Goal: Navigation & Orientation: Find specific page/section

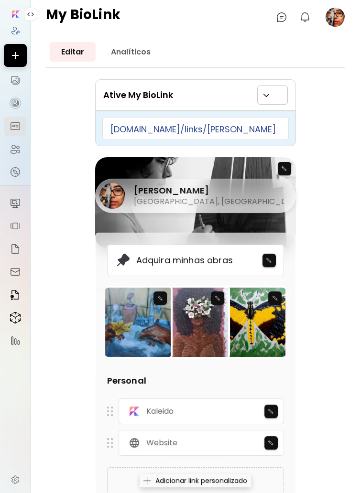
click at [19, 61] on icon "button" at bounding box center [15, 55] width 11 height 11
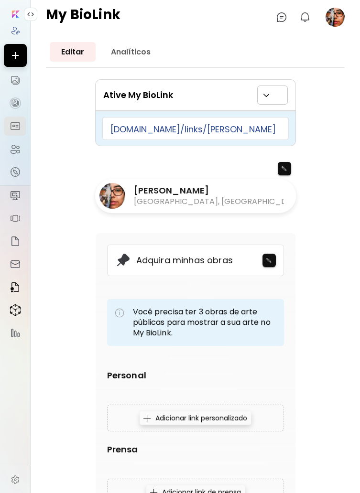
click at [19, 82] on img at bounding box center [15, 79] width 11 height 11
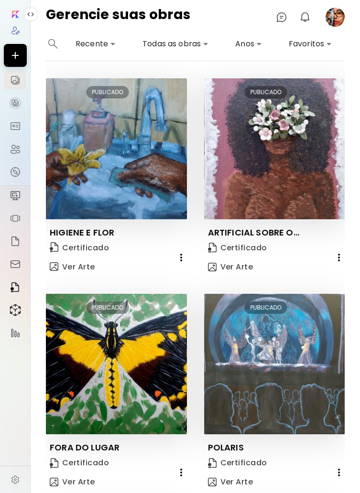
click at [335, 18] on image at bounding box center [334, 17] width 19 height 19
